Goal: Task Accomplishment & Management: Use online tool/utility

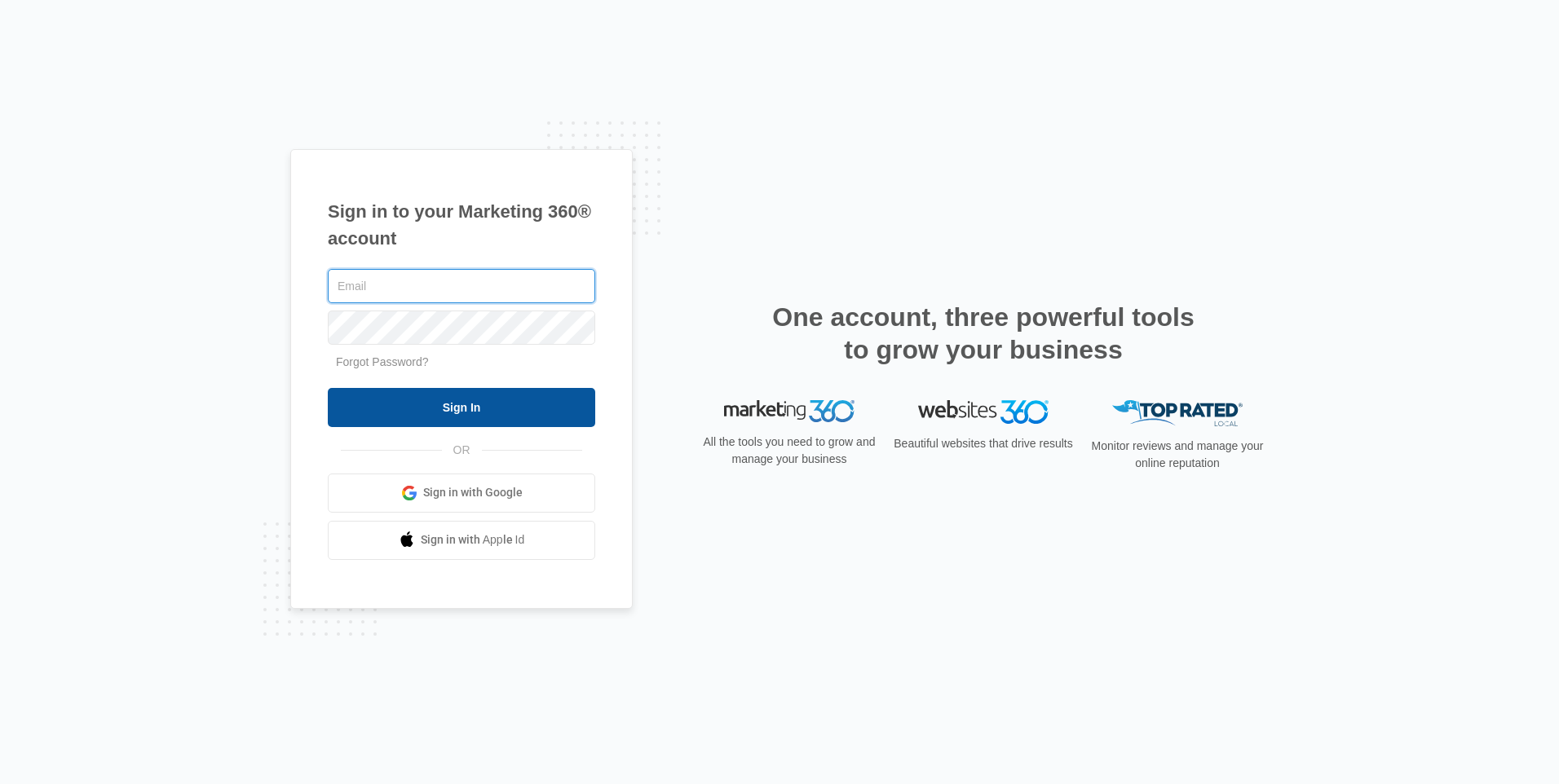
type input "[EMAIL_ADDRESS][DOMAIN_NAME]"
click at [361, 398] on input "Sign In" at bounding box center [461, 407] width 267 height 39
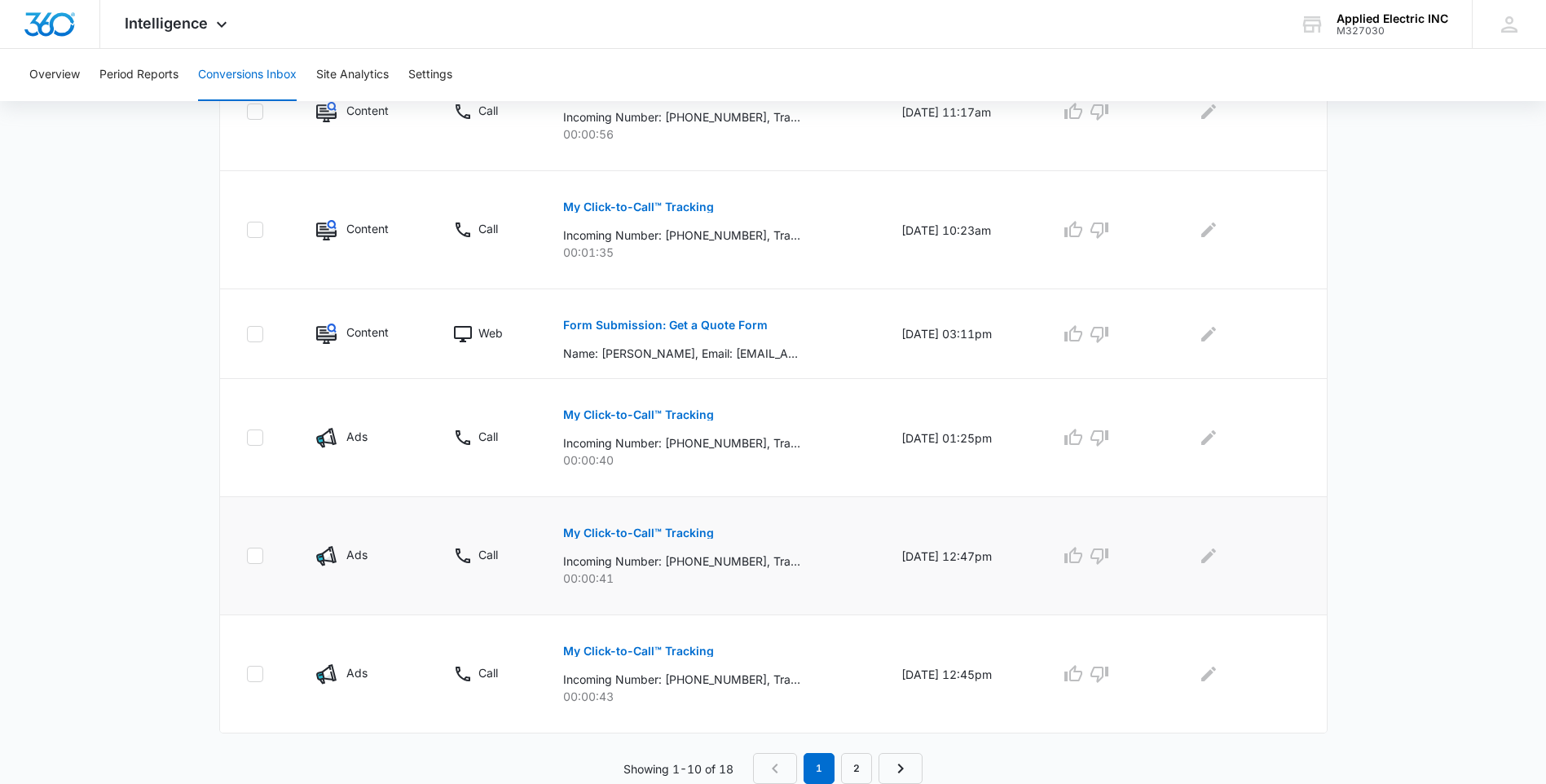
scroll to position [852, 0]
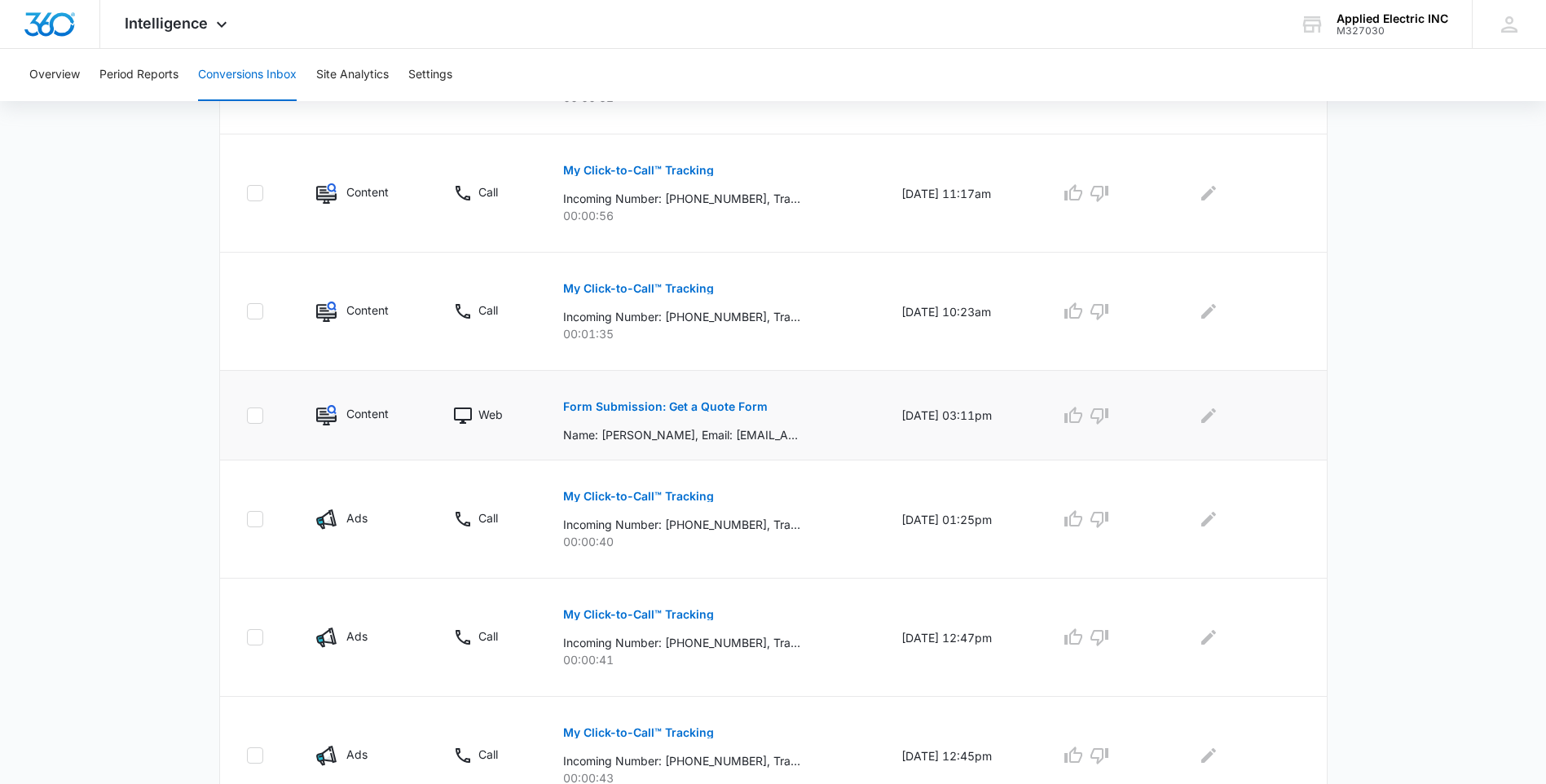
click at [677, 415] on button "Form Submission: Get a Quote Form" at bounding box center [665, 406] width 205 height 39
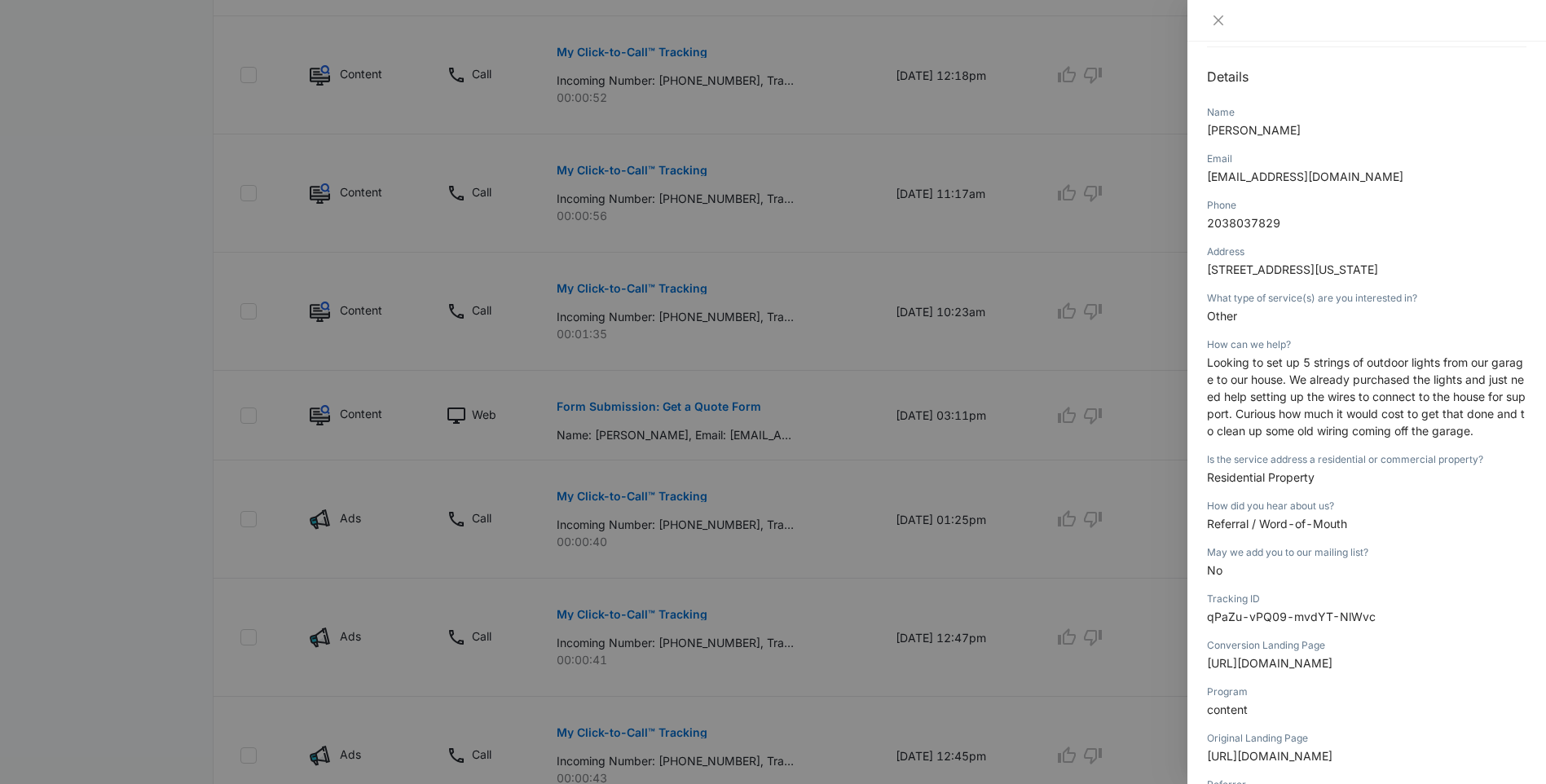
scroll to position [80, 0]
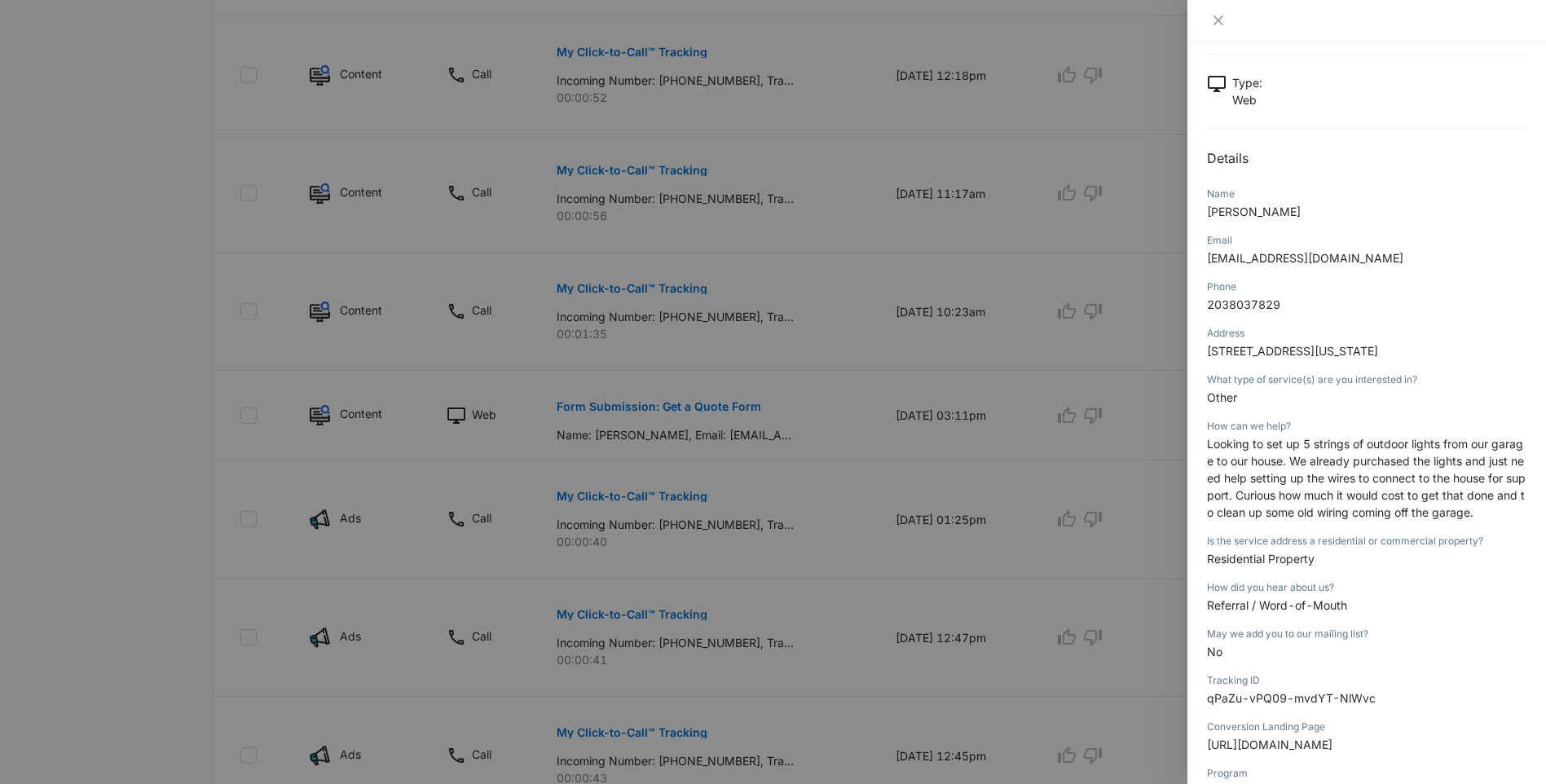
click at [1472, 231] on div "Email michaelcarey318@gmail.com" at bounding box center [1367, 254] width 319 height 46
click at [1219, 22] on icon "close" at bounding box center [1218, 20] width 10 height 10
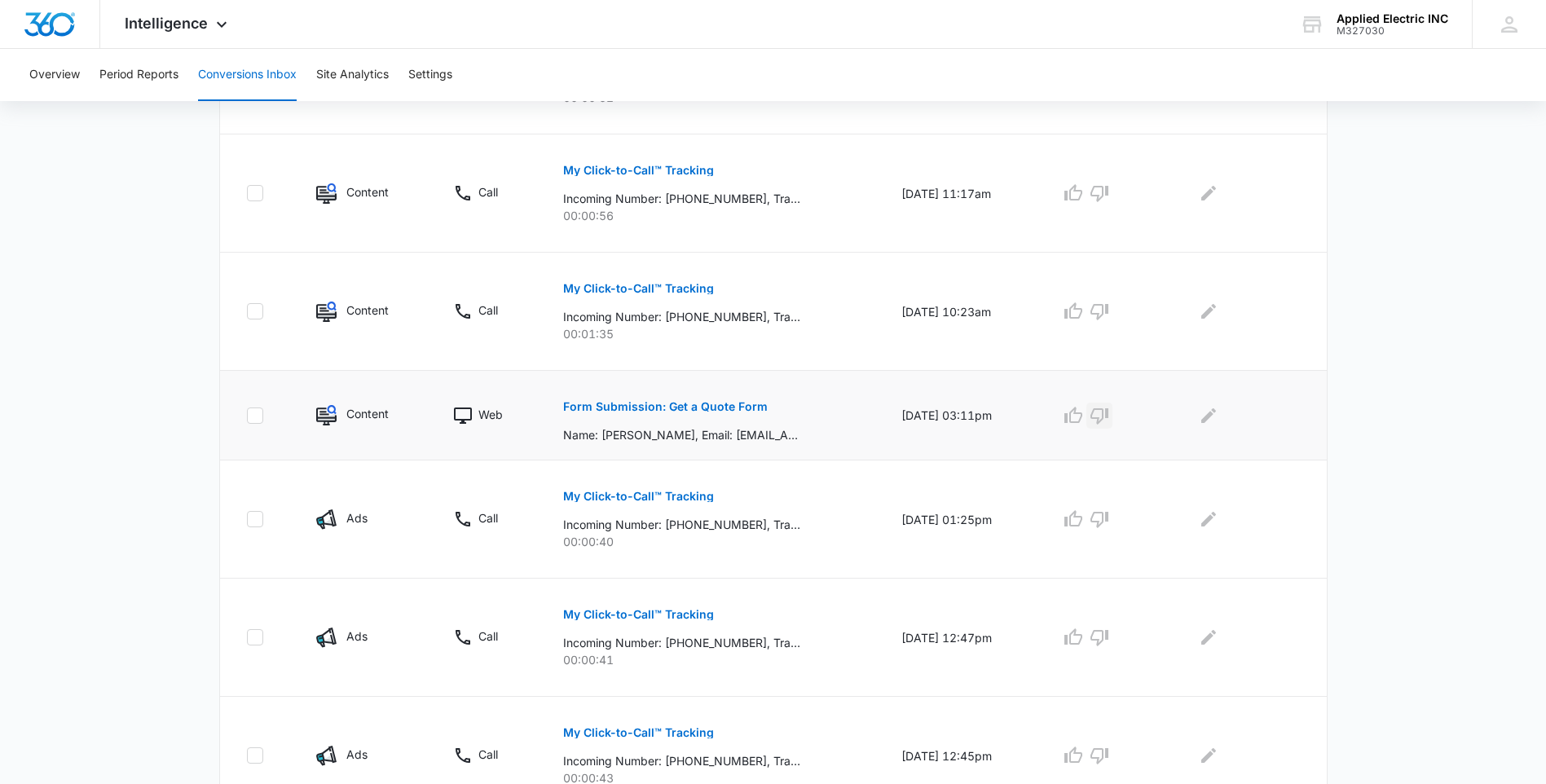
click at [1109, 420] on icon "button" at bounding box center [1099, 416] width 20 height 20
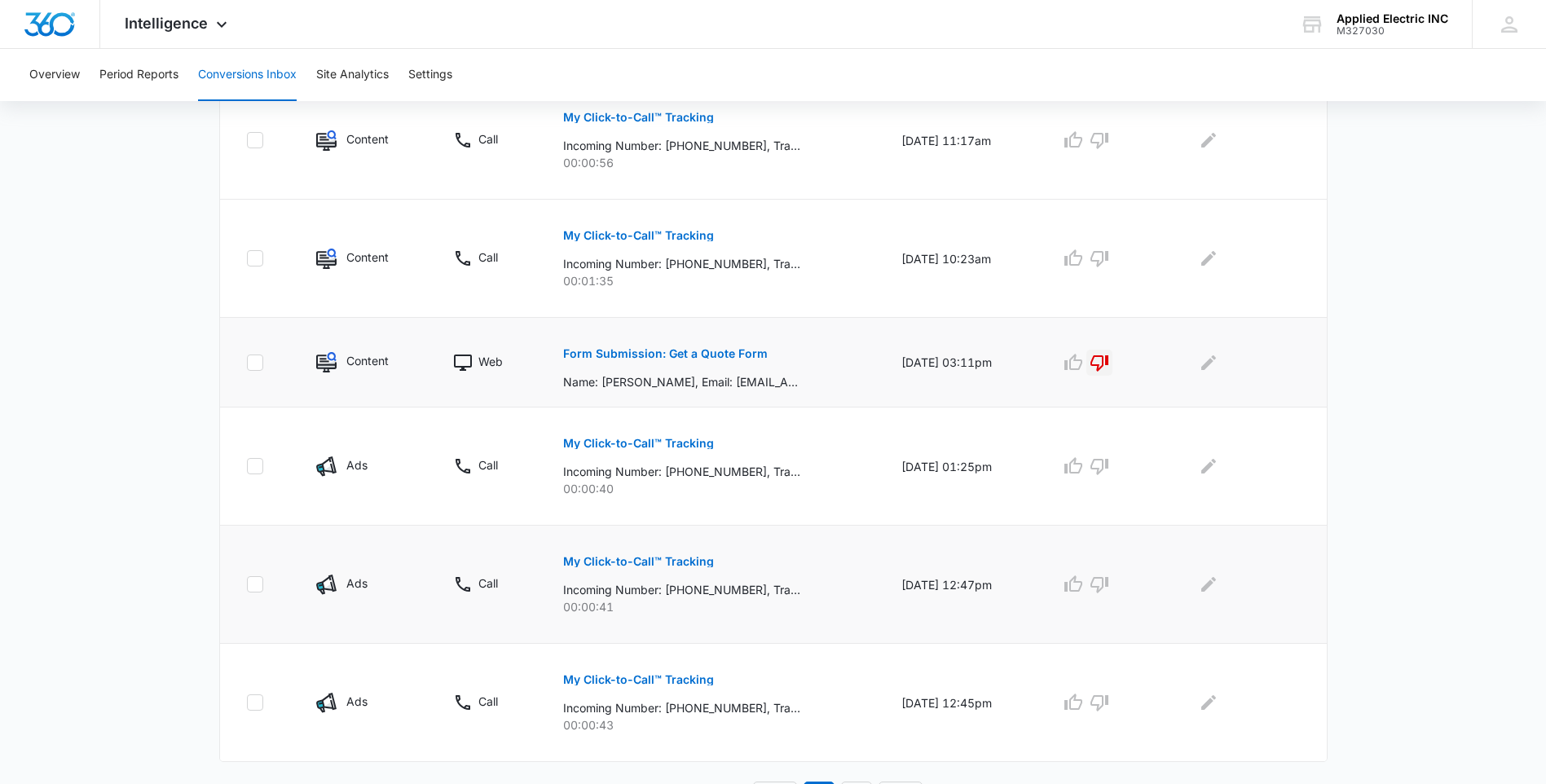
scroll to position [933, 0]
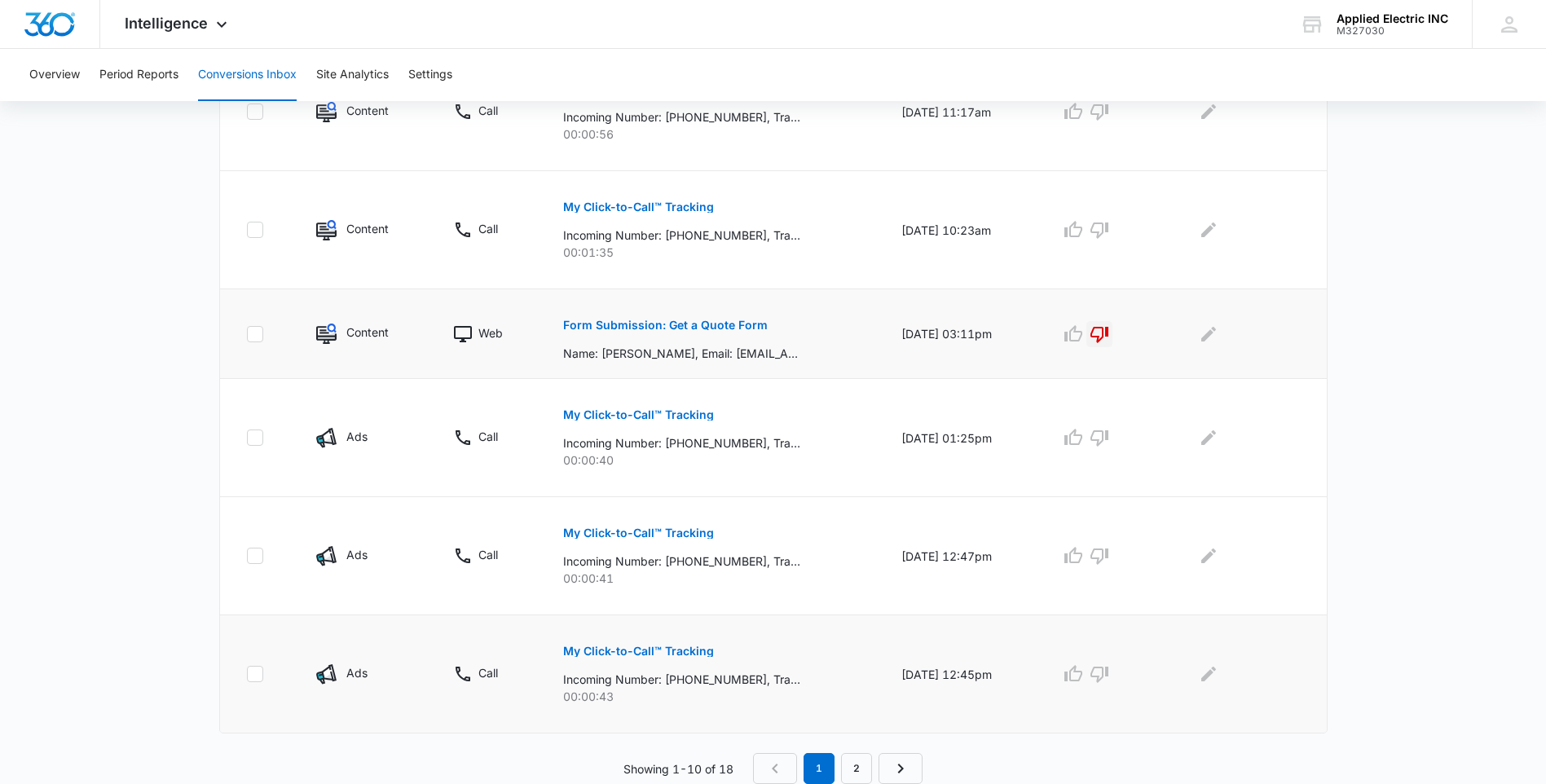
click at [589, 649] on p "My Click-to-Call™ Tracking" at bounding box center [638, 650] width 151 height 12
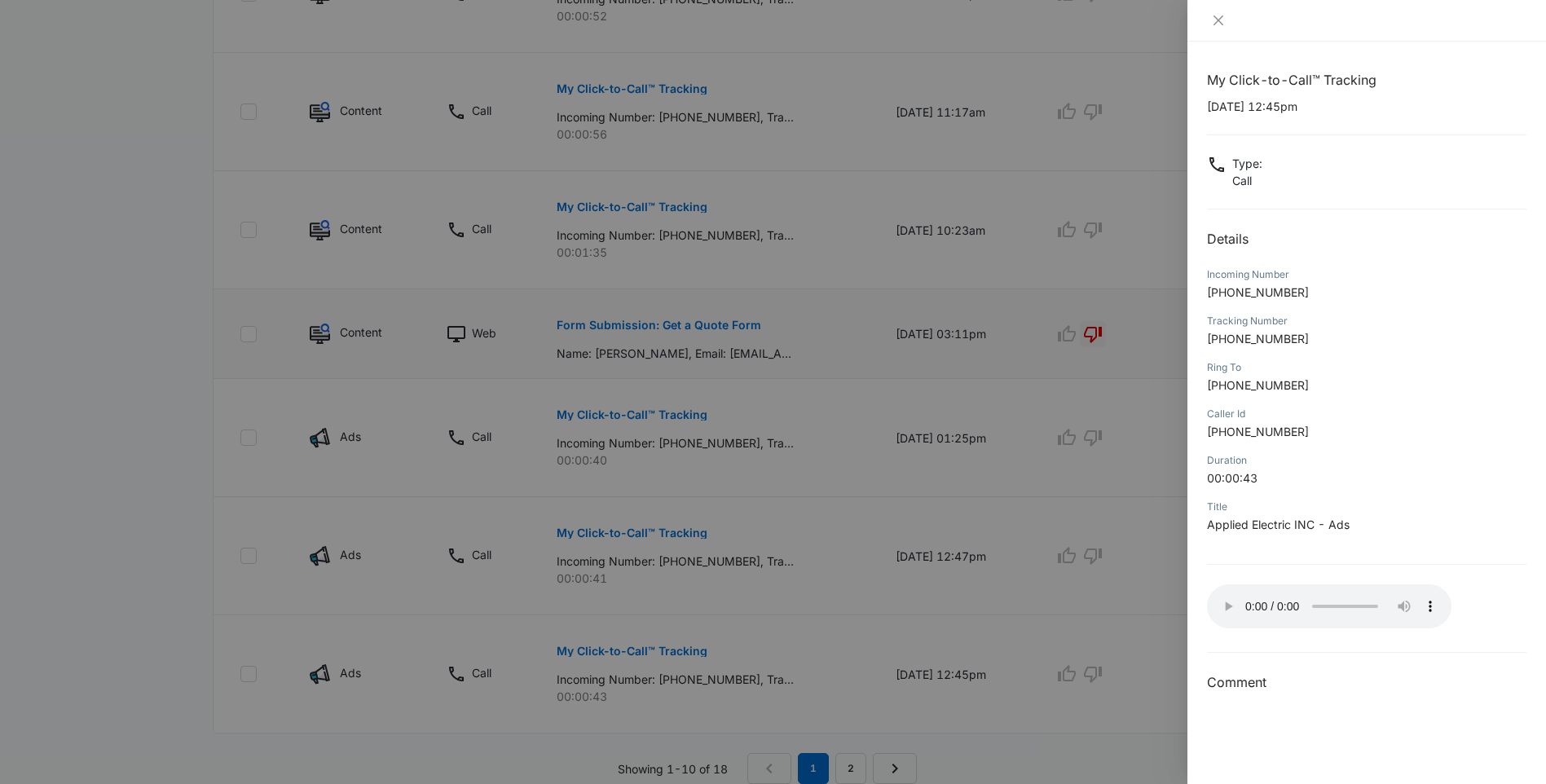
click at [1106, 677] on div at bounding box center [773, 392] width 1546 height 784
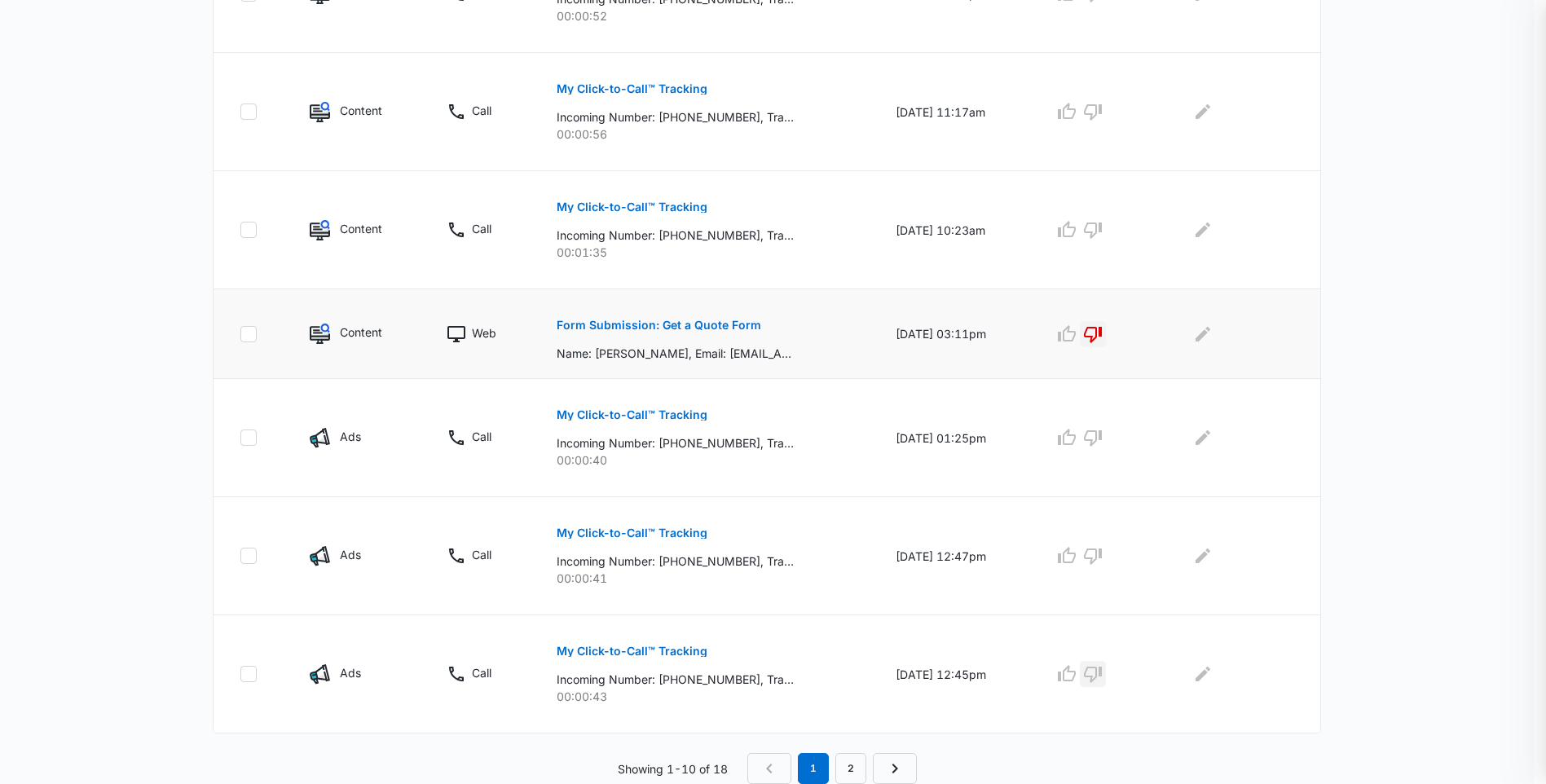
click at [1102, 677] on icon "button" at bounding box center [1093, 675] width 18 height 16
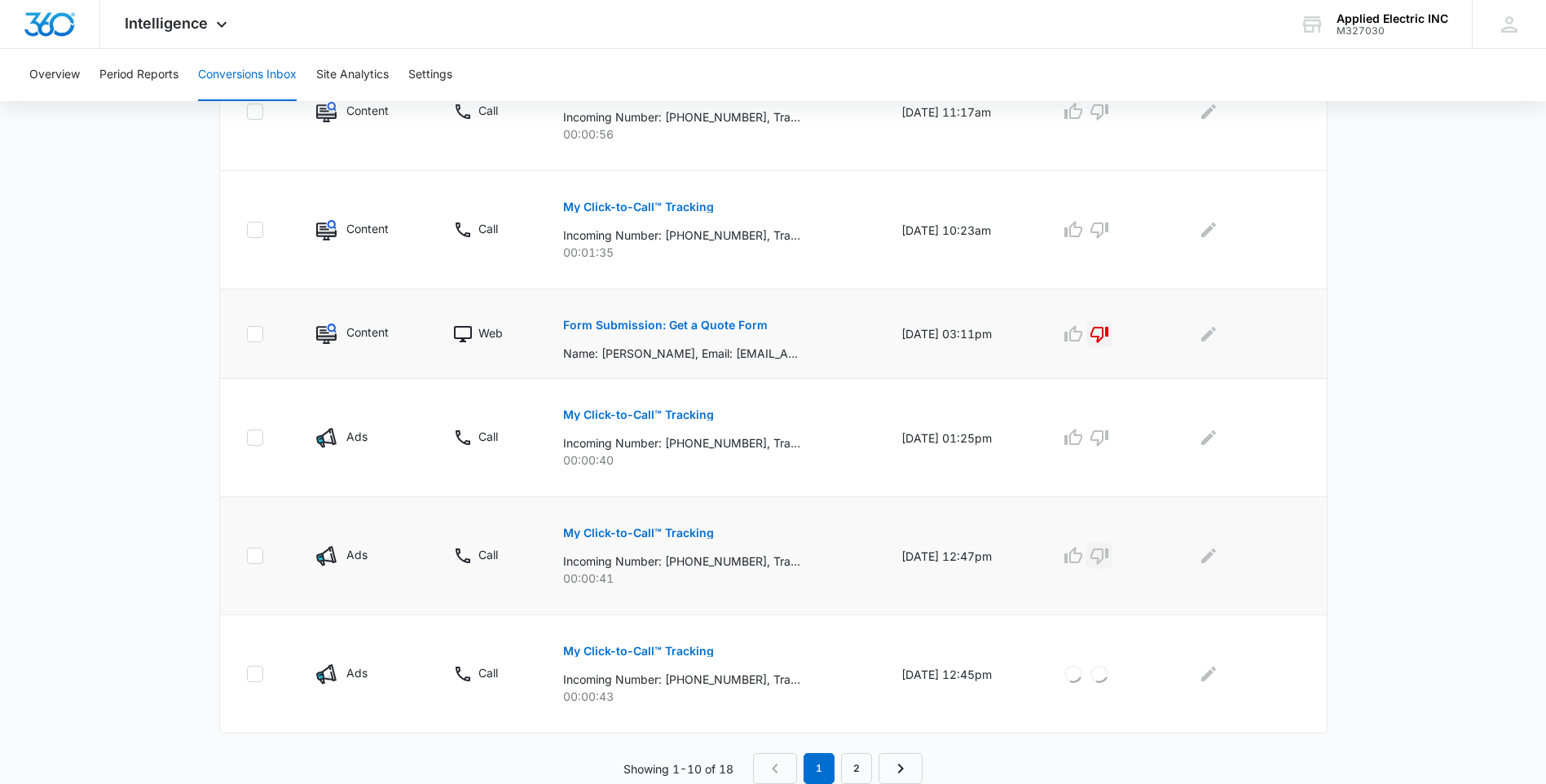
click at [1108, 556] on icon "button" at bounding box center [1099, 556] width 20 height 20
click at [1109, 447] on icon "button" at bounding box center [1099, 438] width 20 height 20
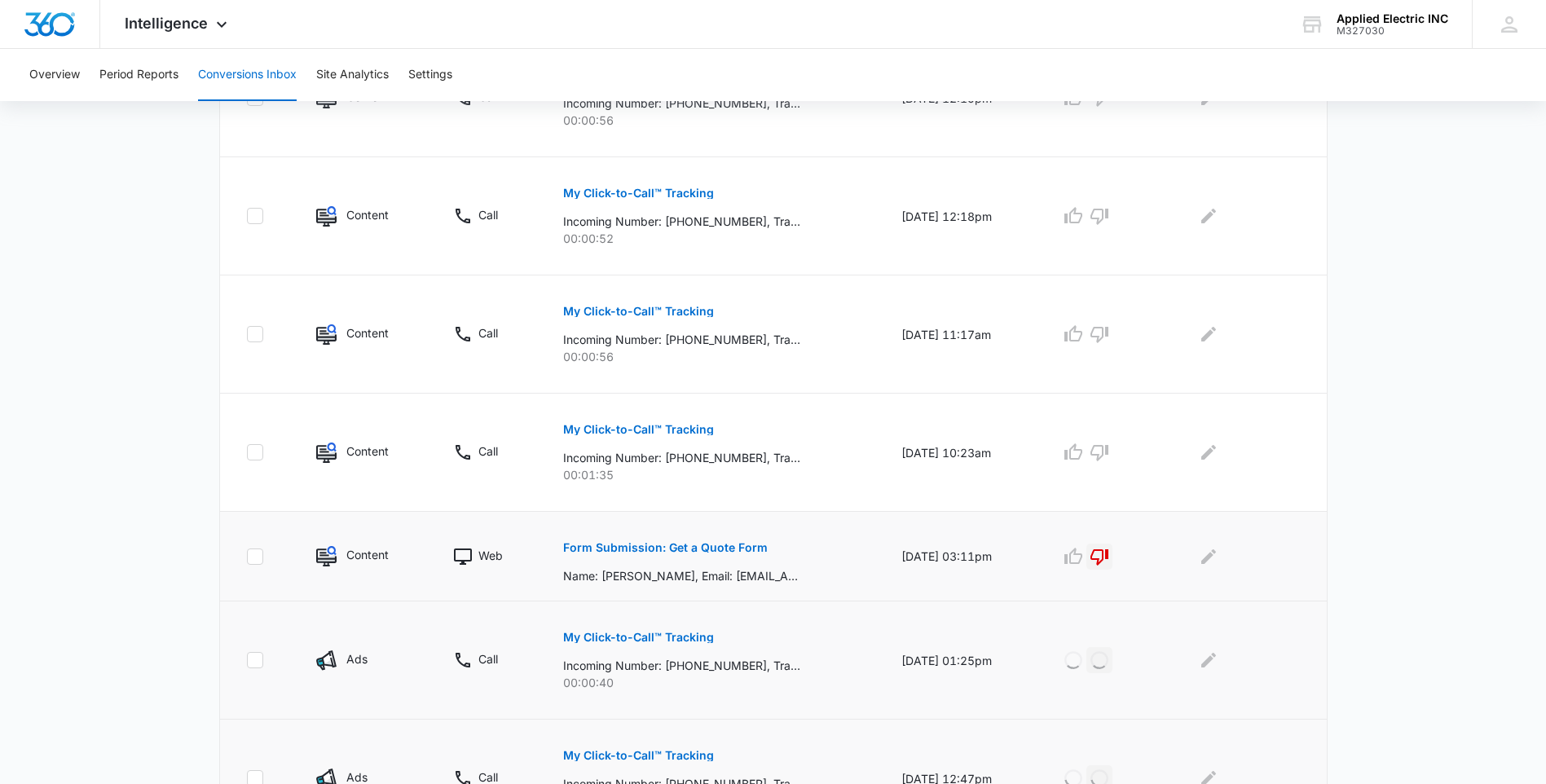
scroll to position [688, 0]
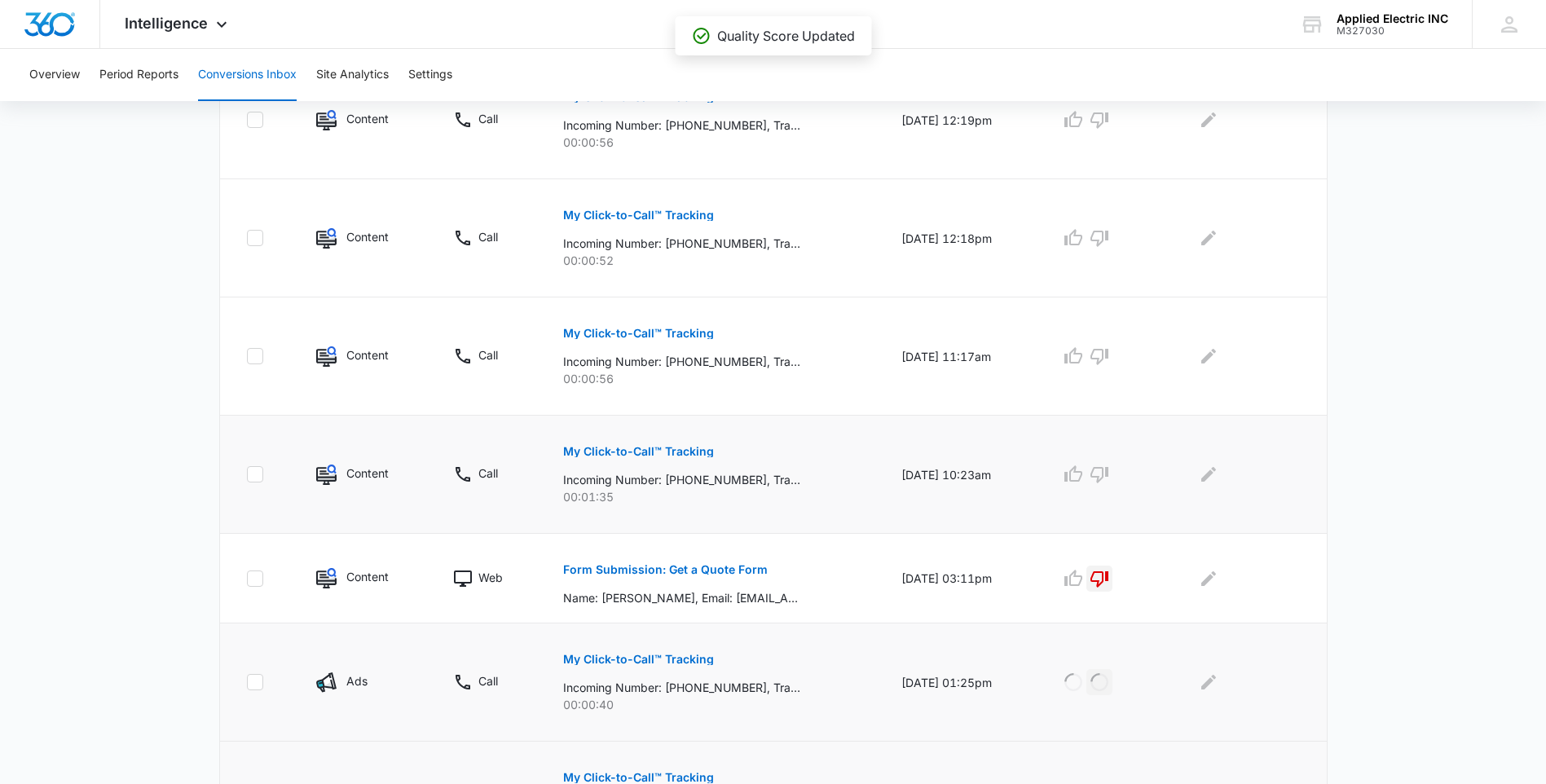
click at [658, 456] on p "My Click-to-Call™ Tracking" at bounding box center [638, 451] width 151 height 12
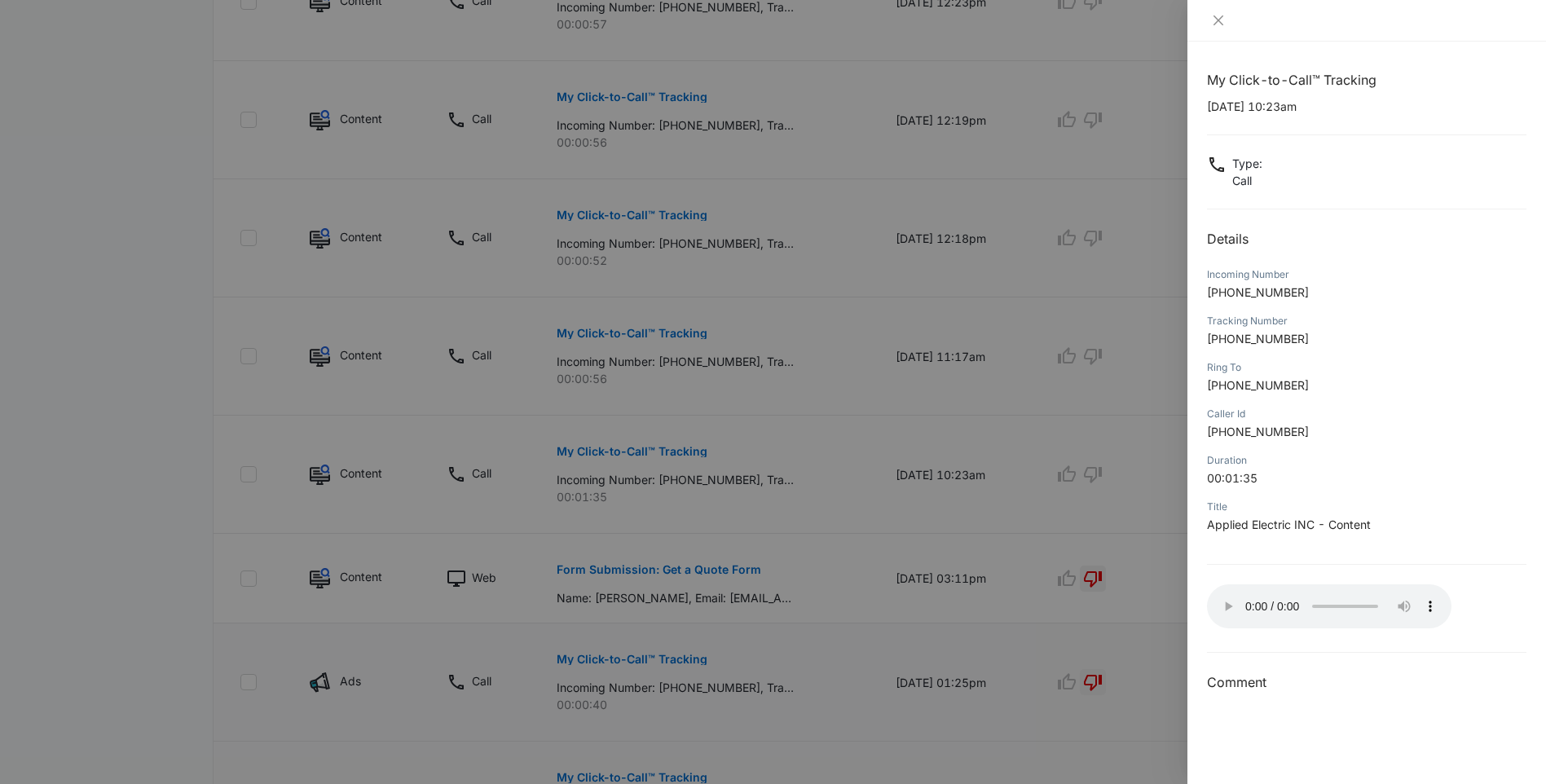
click at [1105, 479] on div at bounding box center [773, 392] width 1546 height 784
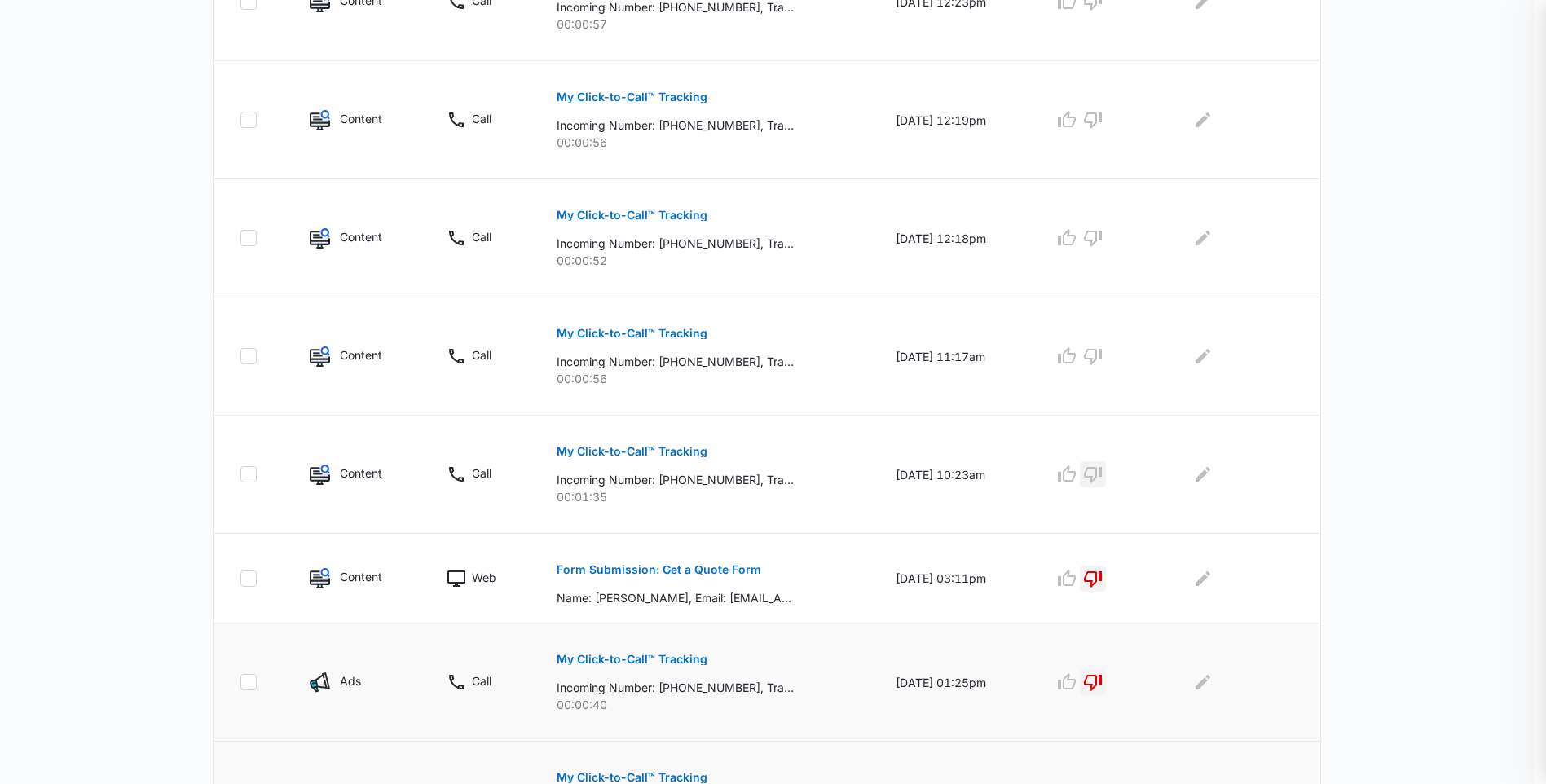
click at [1103, 479] on icon "button" at bounding box center [1093, 475] width 20 height 20
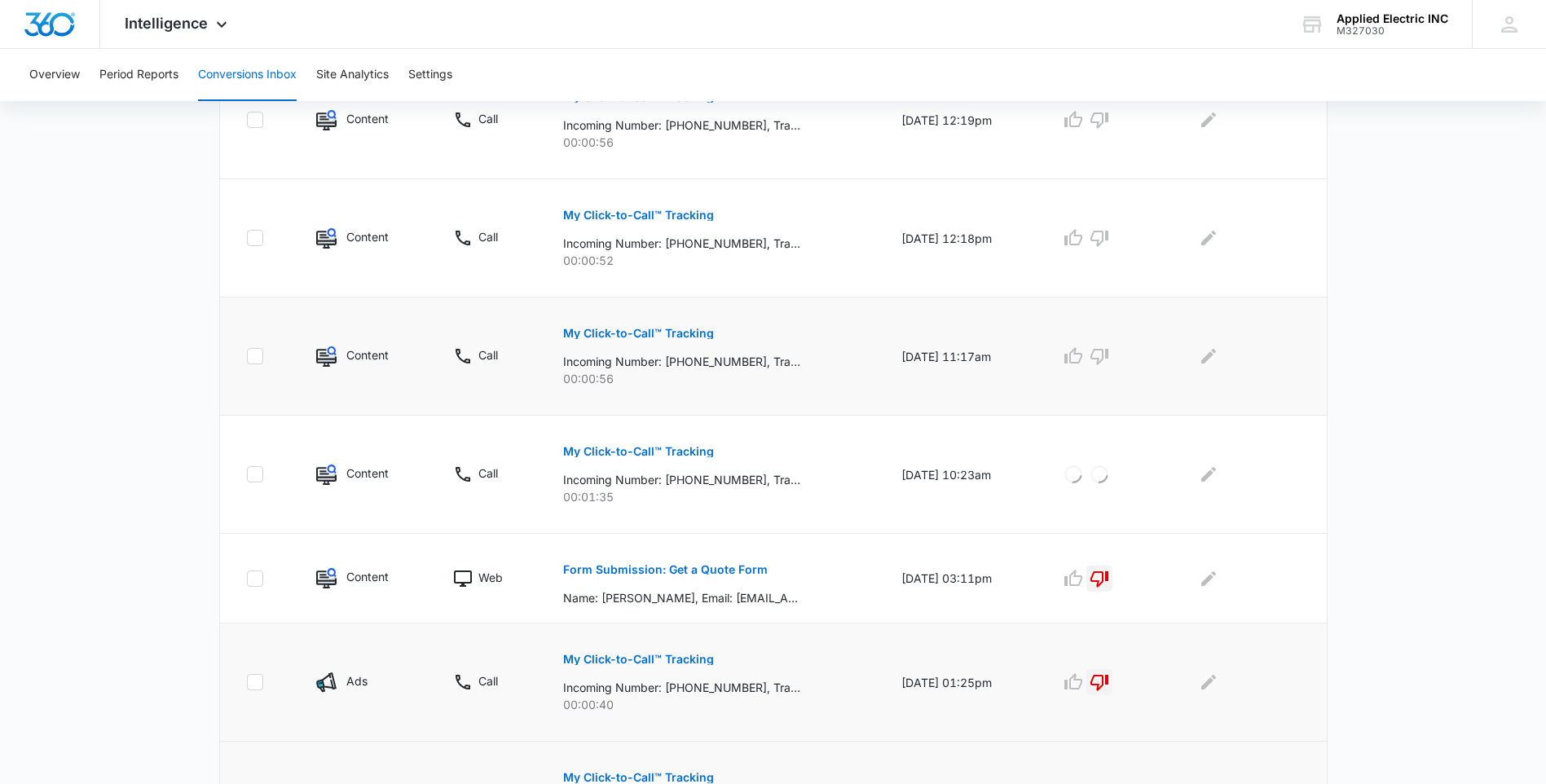
click at [706, 337] on div "My Click-to-Call™ Tracking Incoming Number: +13038864154, Tracking Number: +172…" at bounding box center [712, 350] width 299 height 73
click at [684, 332] on p "My Click-to-Call™ Tracking" at bounding box center [638, 333] width 151 height 12
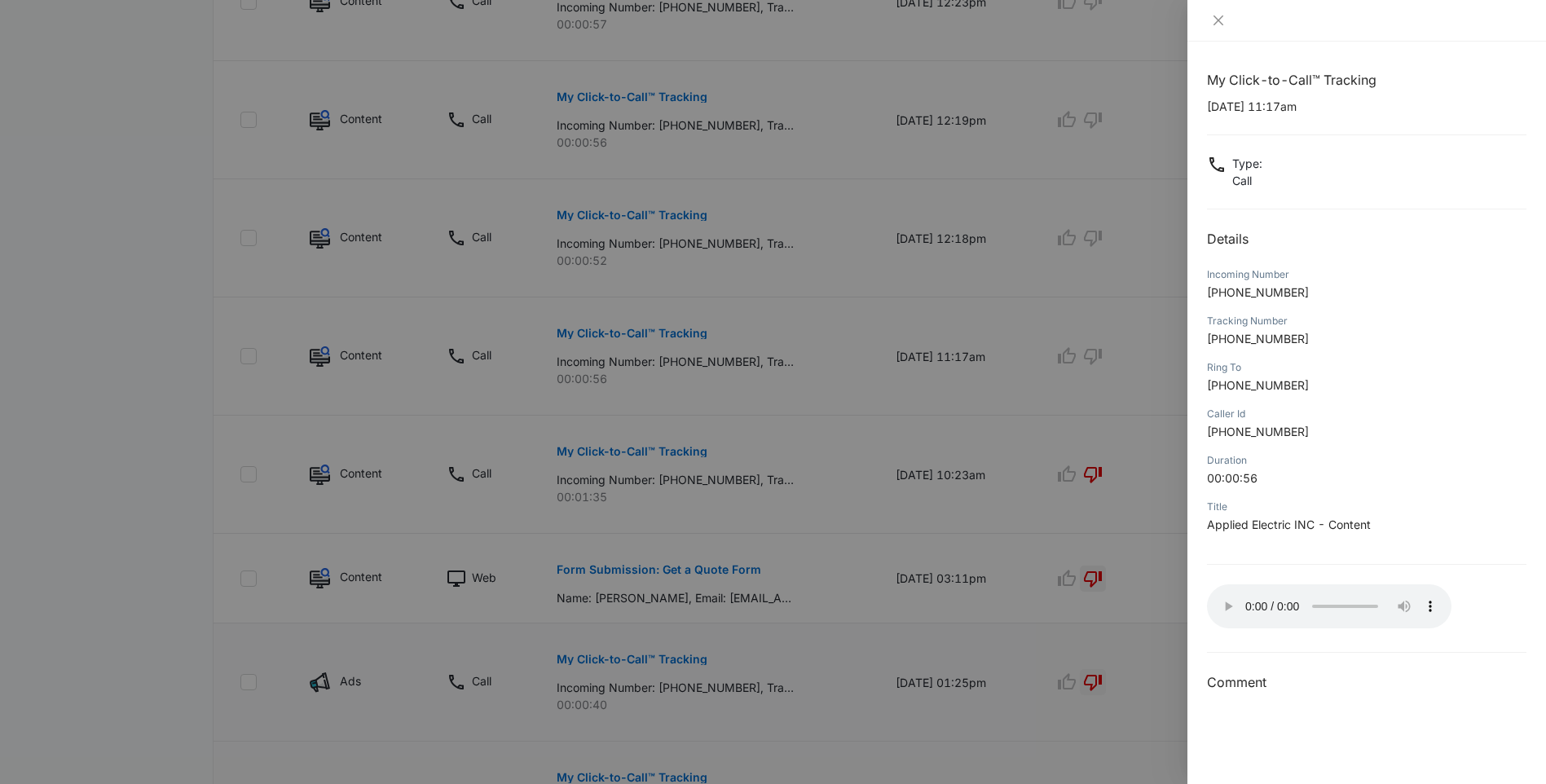
click at [1098, 357] on div at bounding box center [773, 392] width 1546 height 784
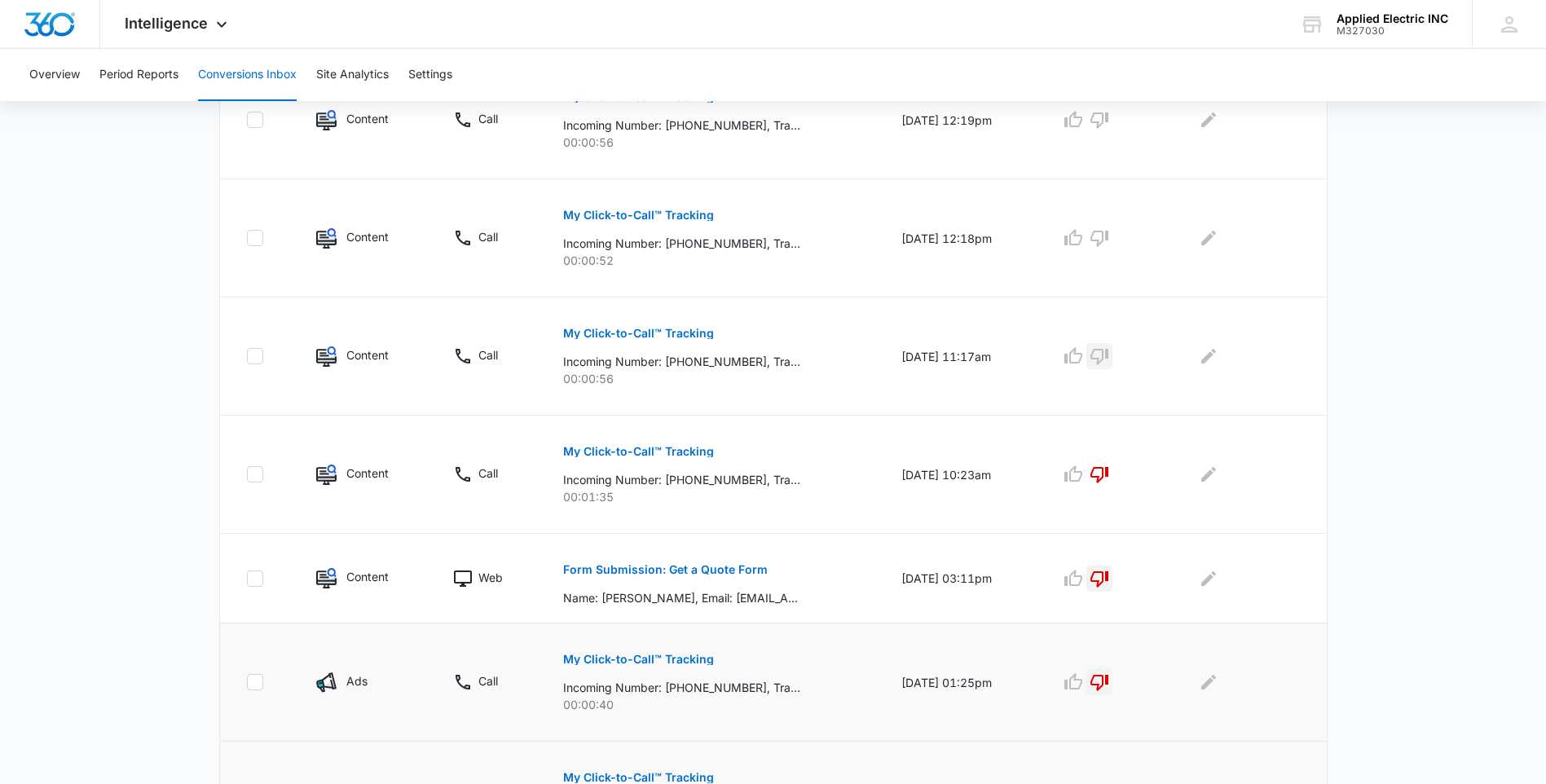
click at [1098, 357] on button "button" at bounding box center [1099, 355] width 26 height 26
click at [1109, 244] on icon "button" at bounding box center [1099, 238] width 20 height 20
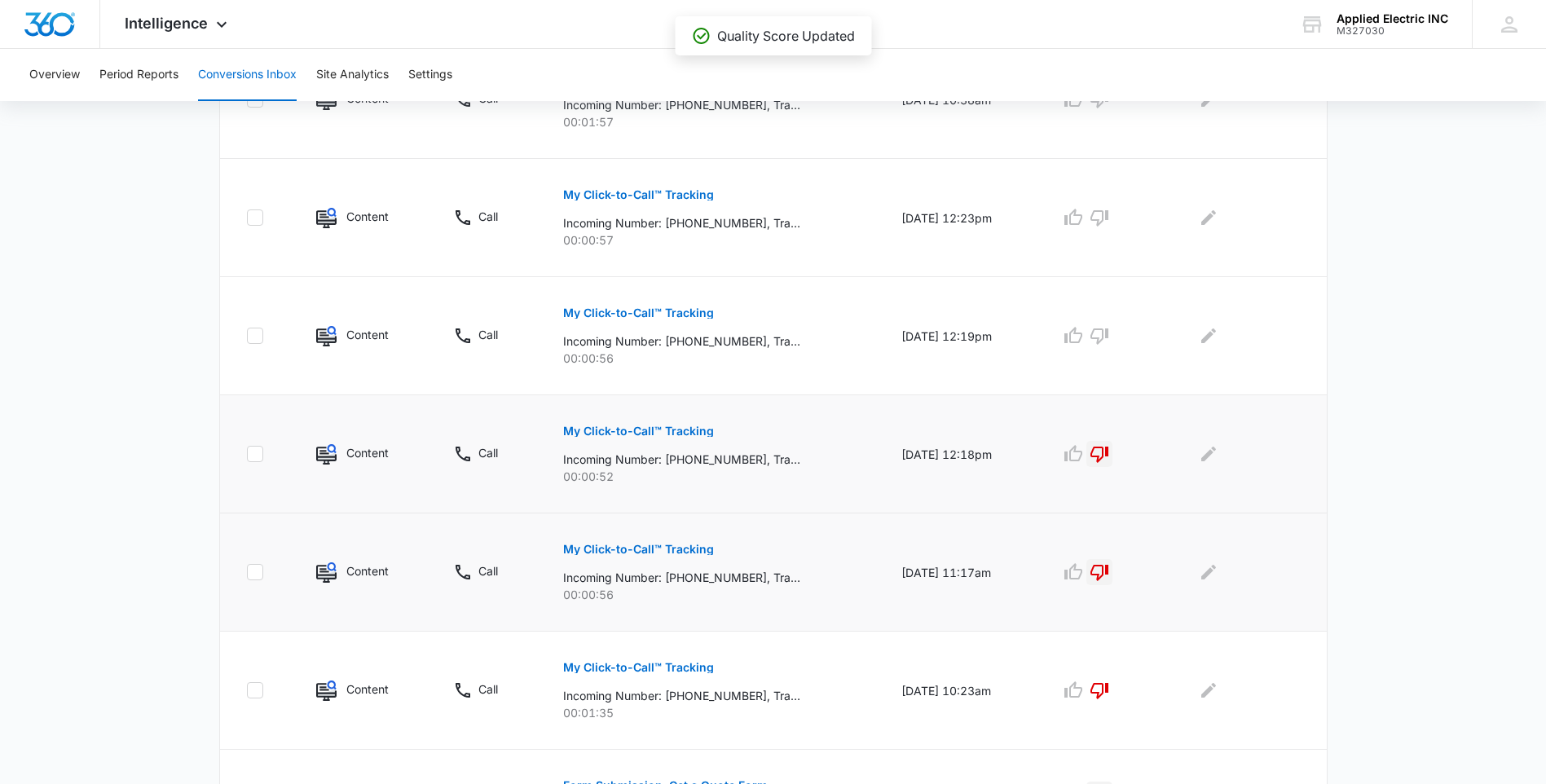
scroll to position [444, 0]
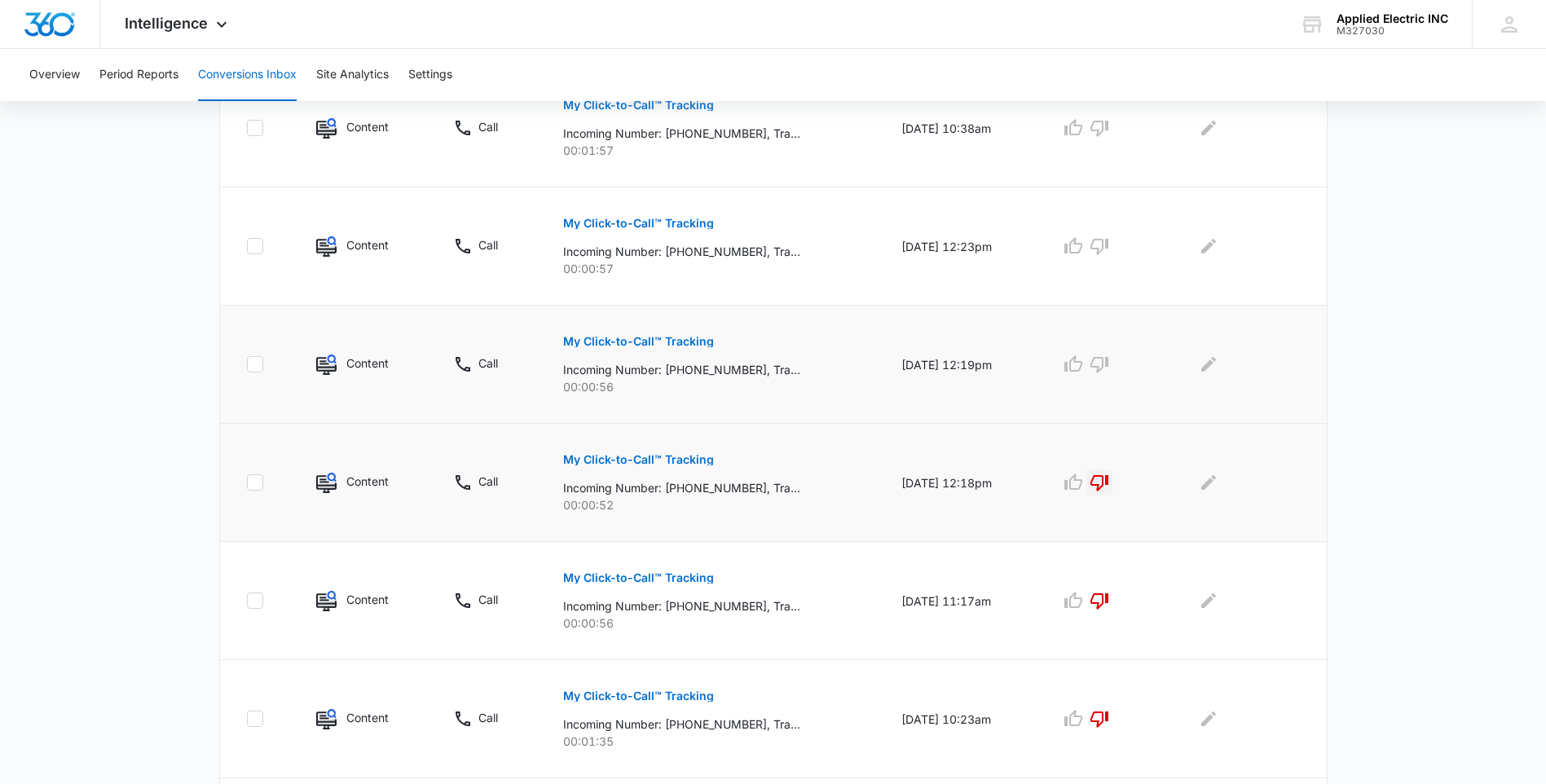
click at [696, 346] on p "My Click-to-Call™ Tracking" at bounding box center [638, 341] width 151 height 12
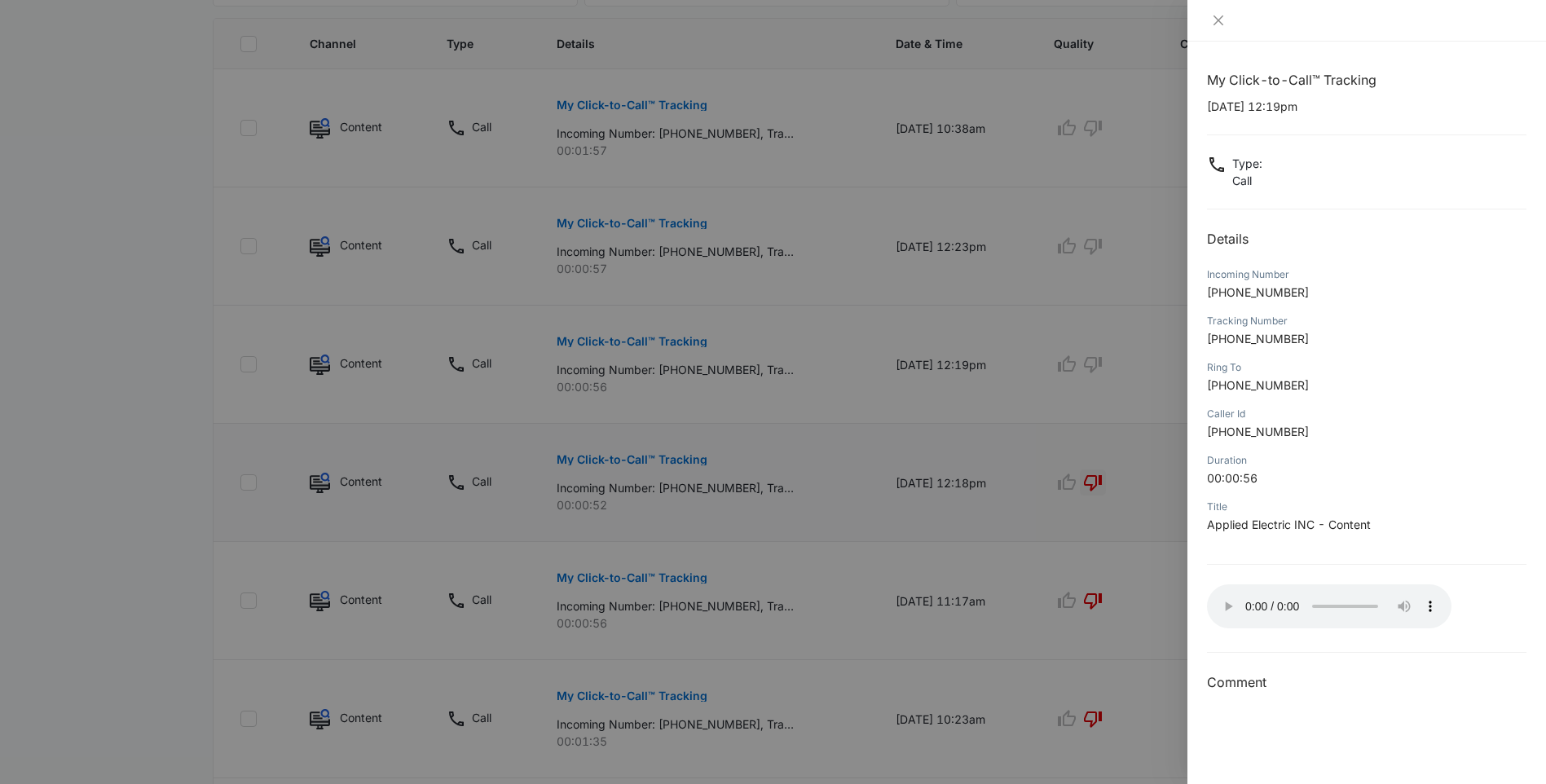
click at [1104, 367] on div at bounding box center [773, 392] width 1546 height 784
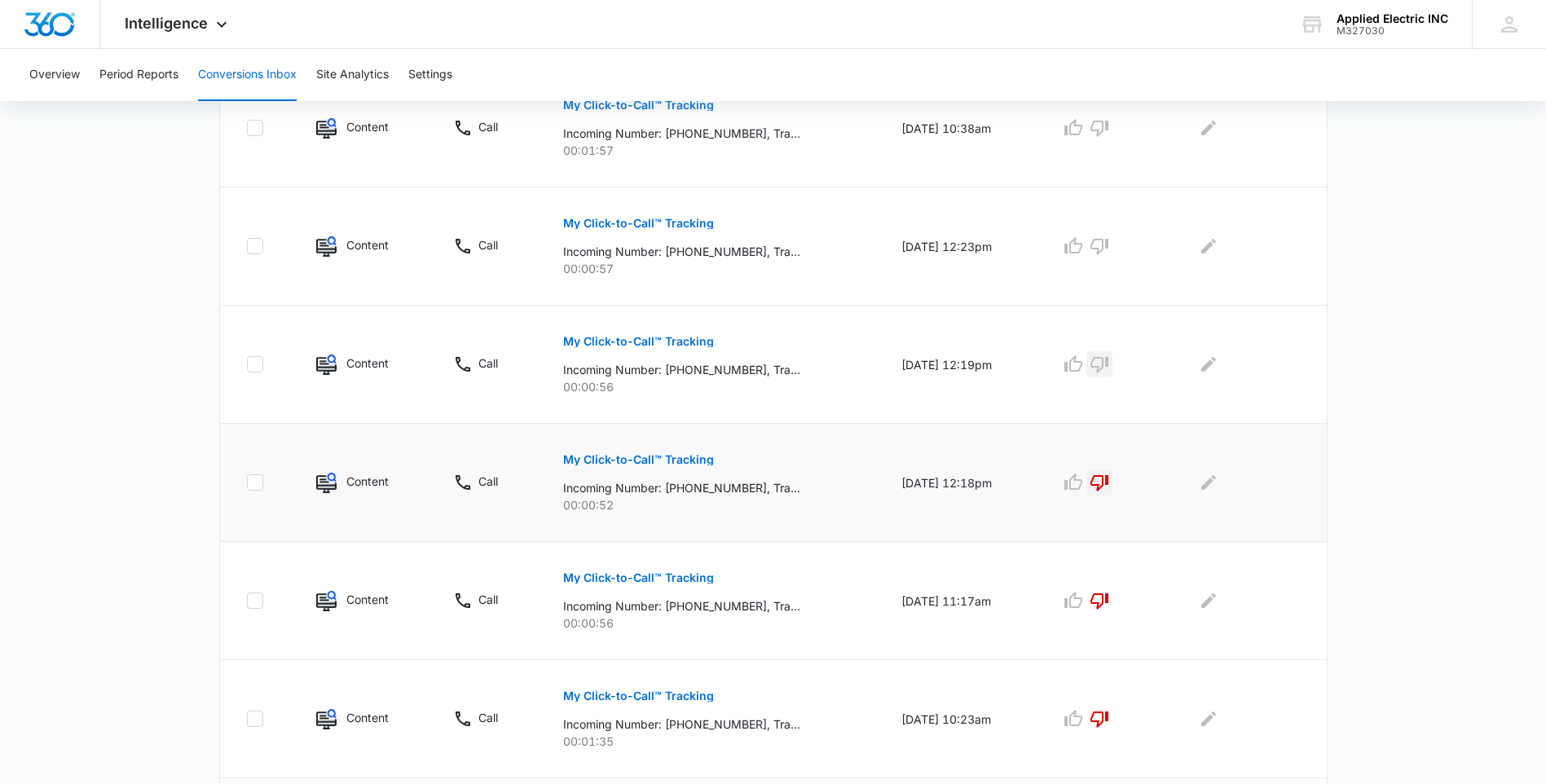
click at [1104, 367] on icon "button" at bounding box center [1099, 365] width 18 height 16
click at [671, 231] on button "My Click-to-Call™ Tracking" at bounding box center [638, 223] width 151 height 39
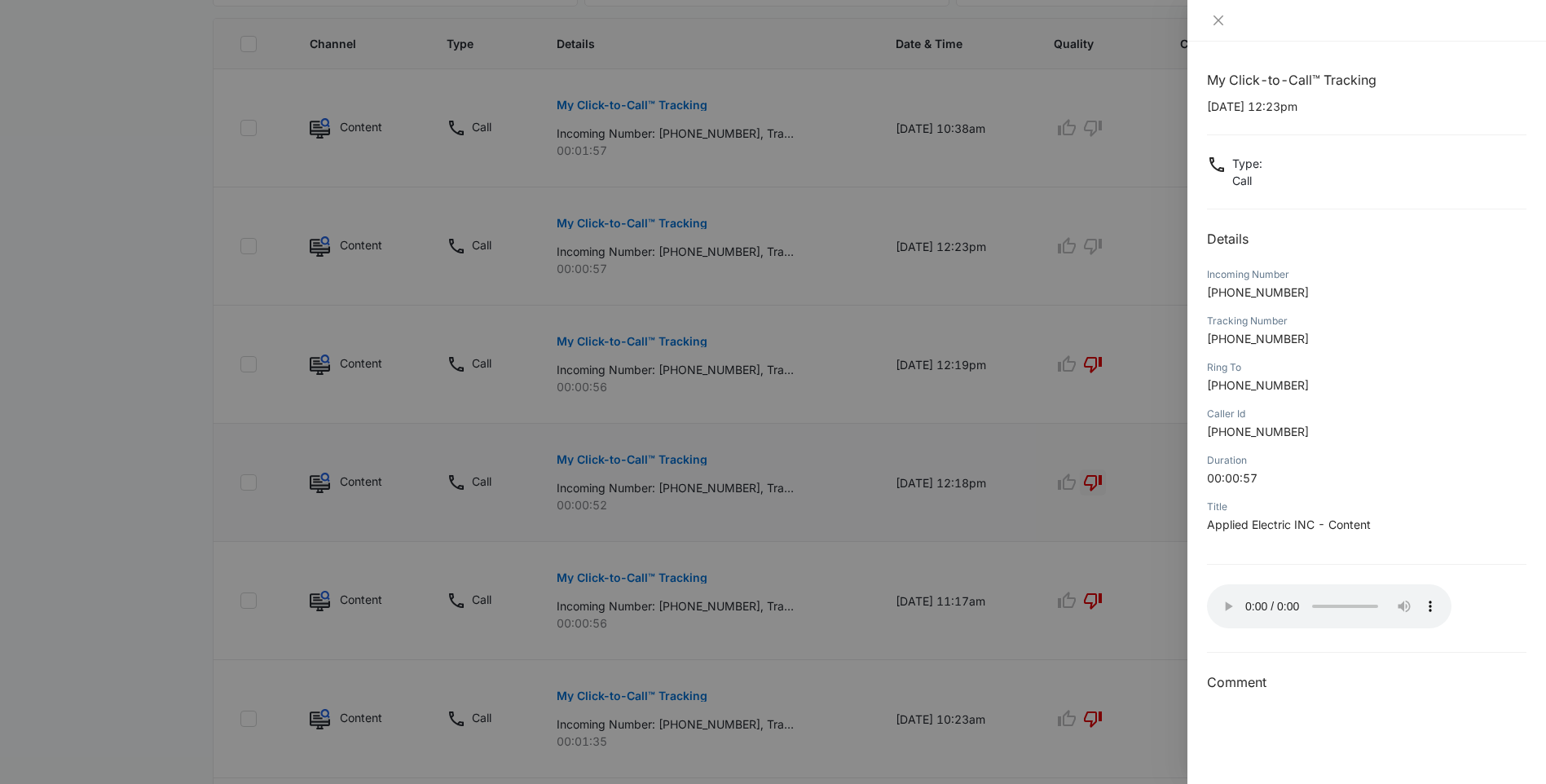
click at [1111, 244] on div at bounding box center [773, 392] width 1546 height 784
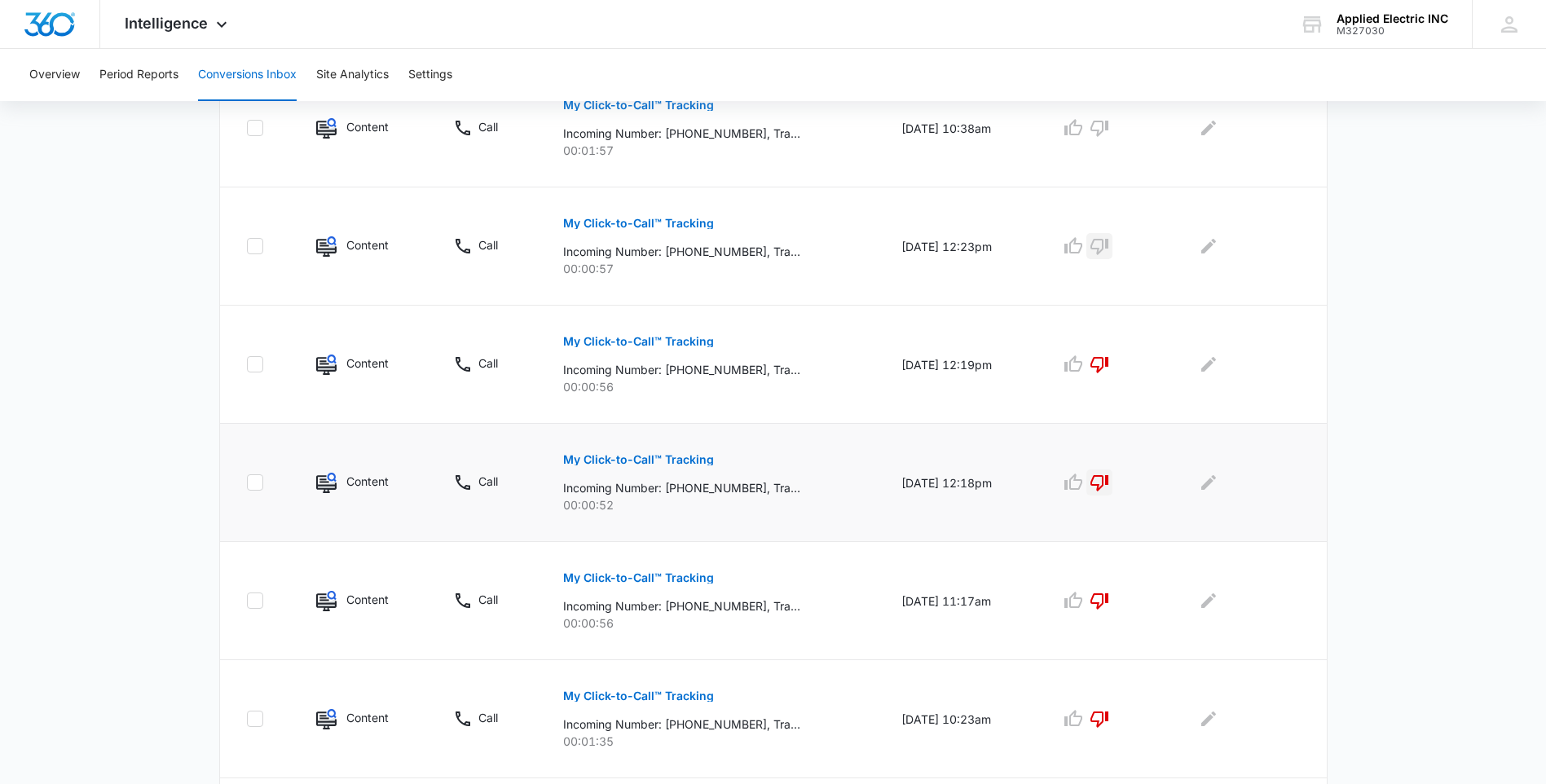
click at [1109, 244] on icon "button" at bounding box center [1099, 246] width 20 height 20
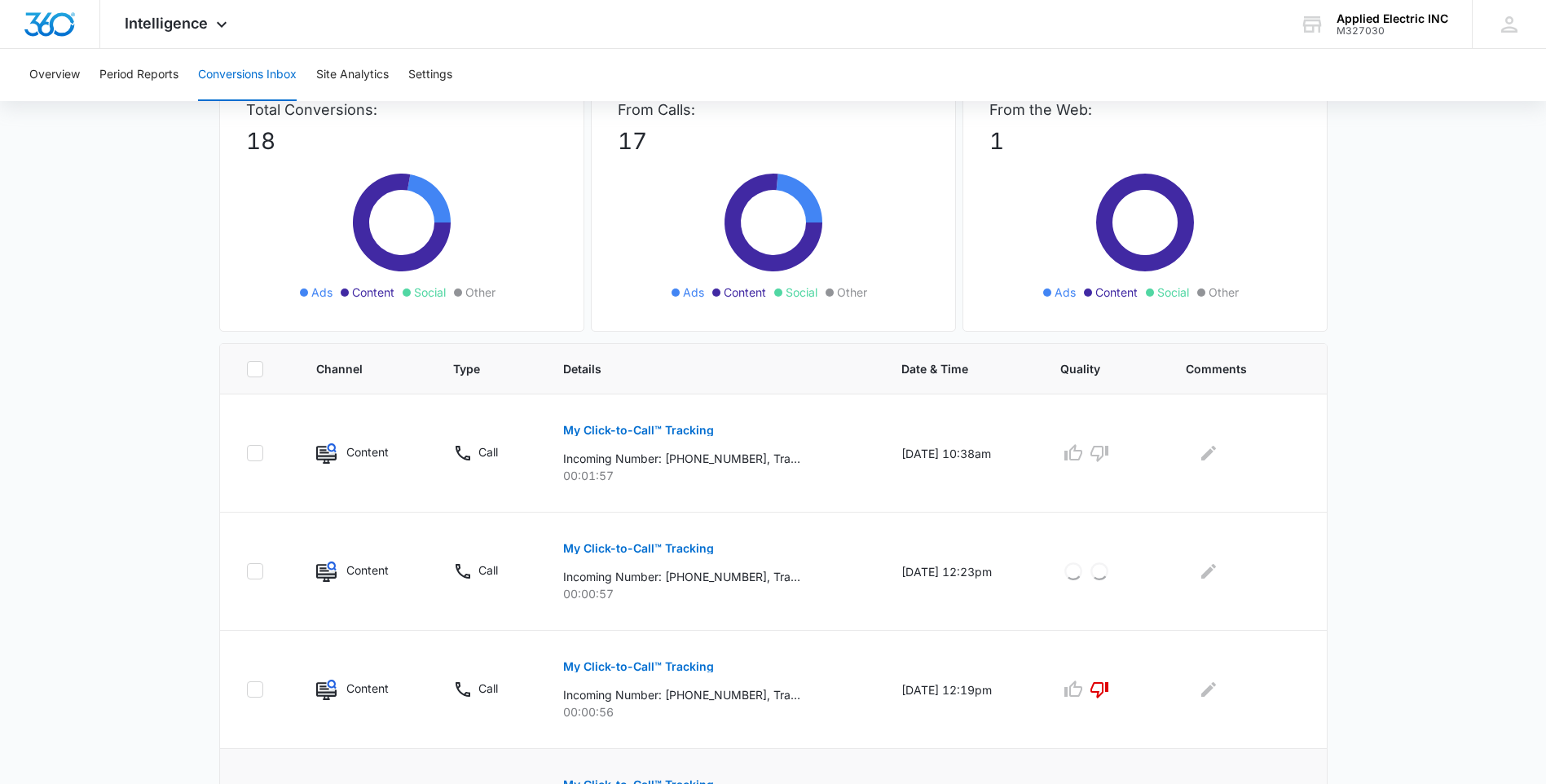
scroll to position [118, 0]
click at [676, 435] on p "My Click-to-Call™ Tracking" at bounding box center [638, 430] width 151 height 12
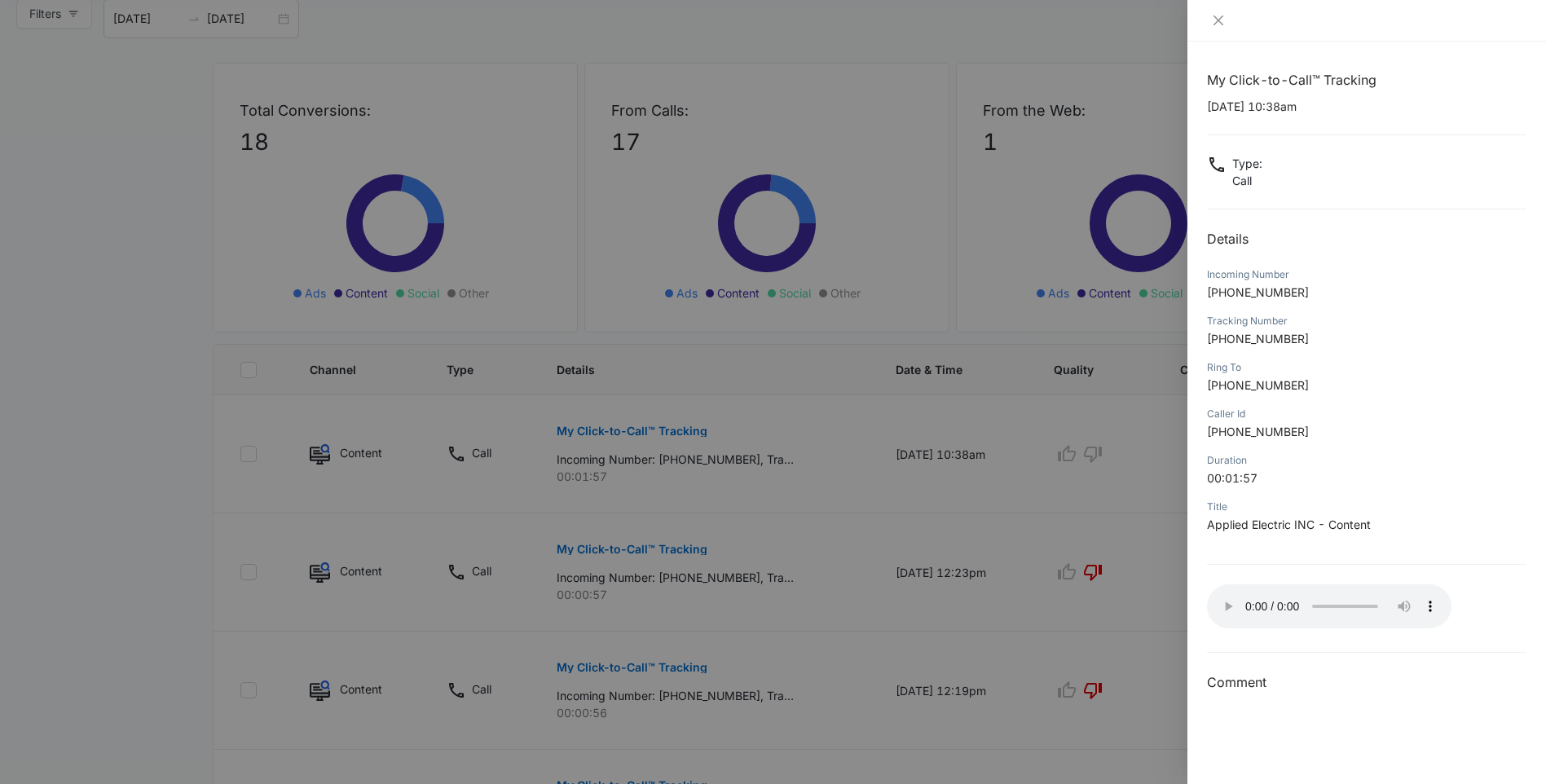
click at [1104, 450] on div at bounding box center [773, 392] width 1546 height 784
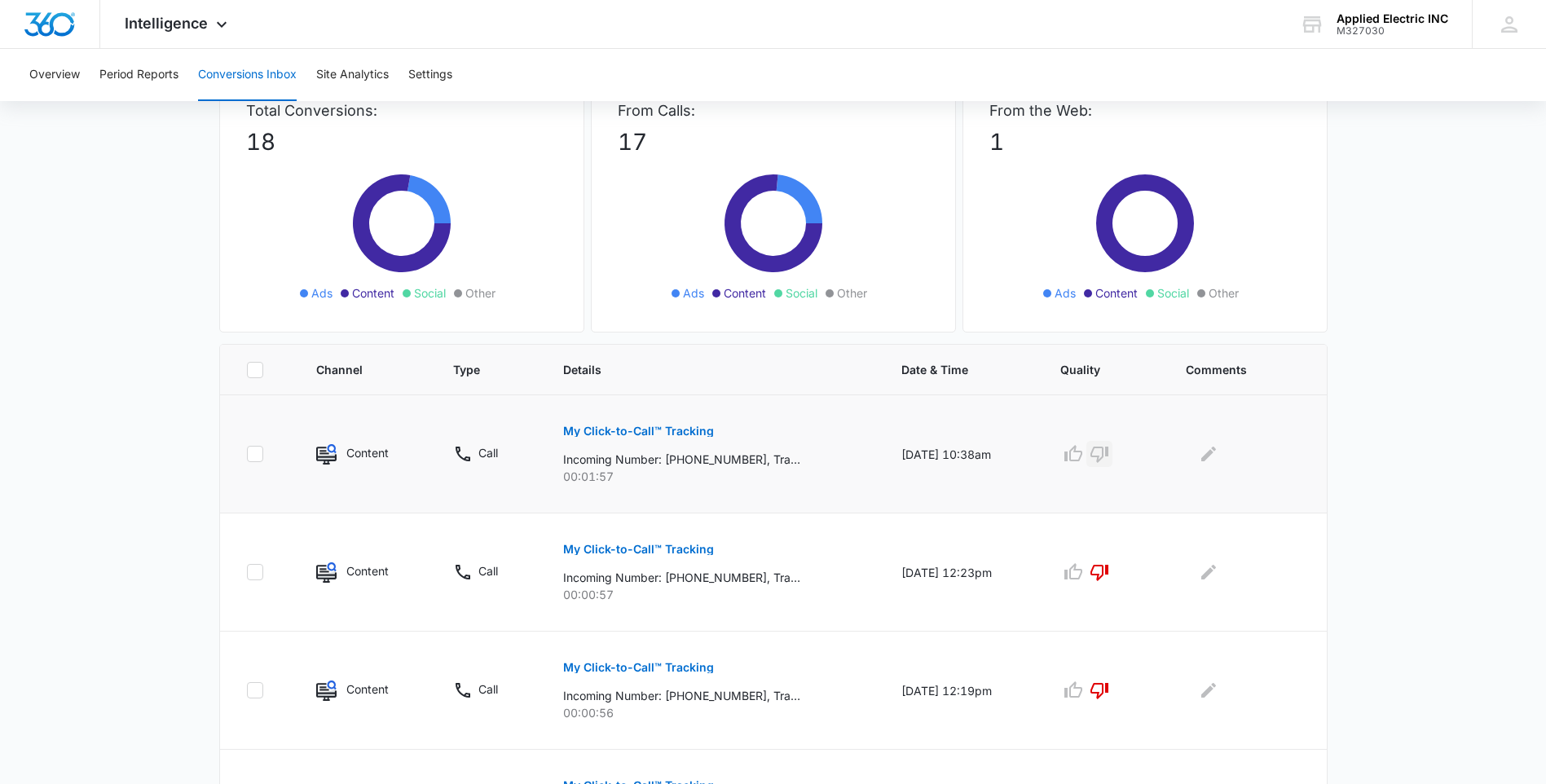
click at [1106, 454] on icon "button" at bounding box center [1099, 454] width 20 height 20
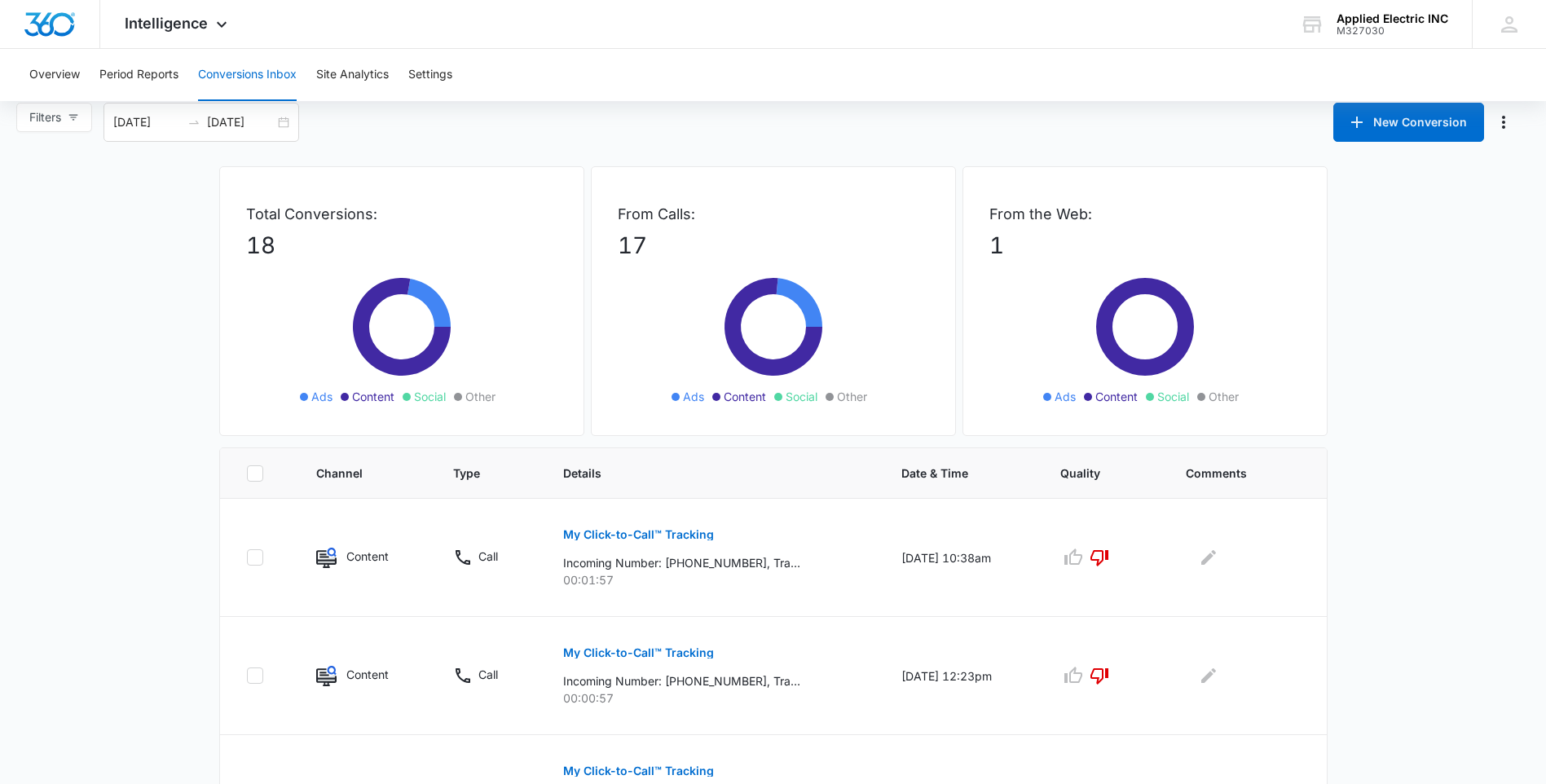
scroll to position [0, 0]
